Goal: Browse casually

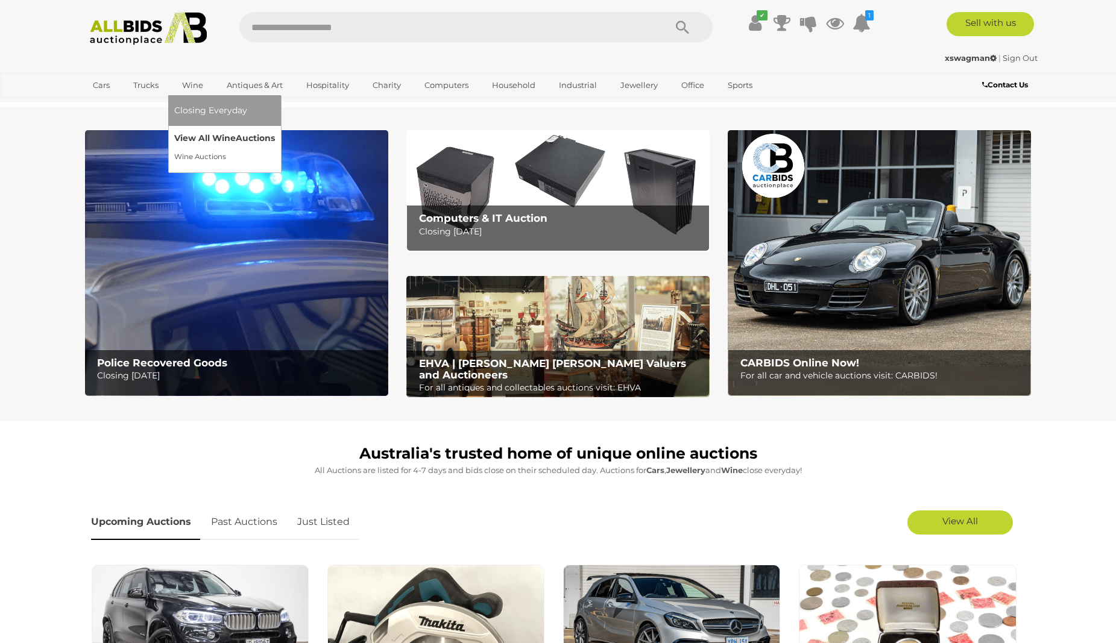
click at [183, 136] on link "View All Wine Auctions" at bounding box center [224, 138] width 101 height 19
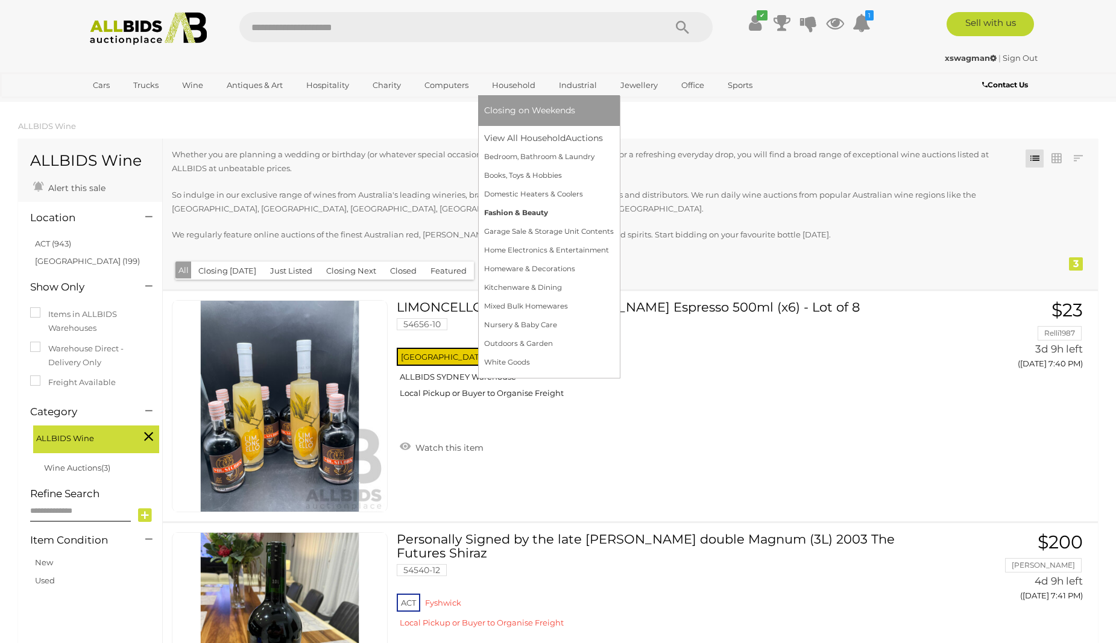
click at [508, 207] on link "Fashion & Beauty" at bounding box center [549, 213] width 130 height 19
